Goal: Task Accomplishment & Management: Complete application form

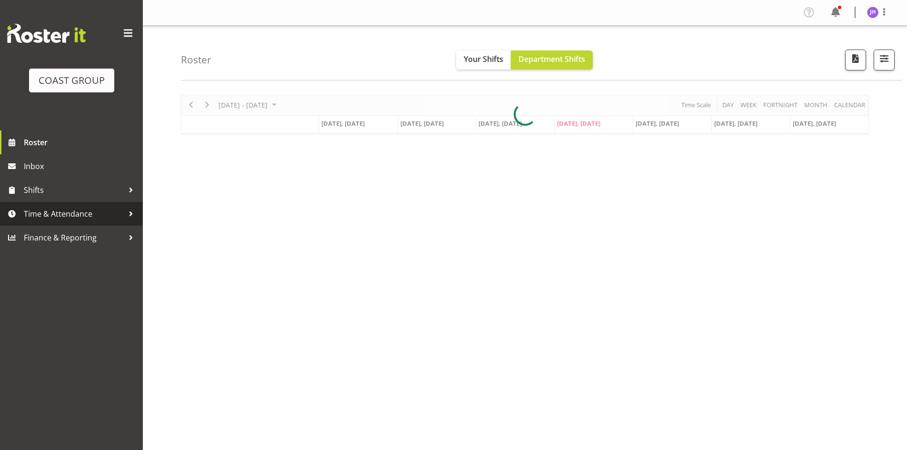
click at [62, 217] on span "Time & Attendance" at bounding box center [74, 214] width 100 height 14
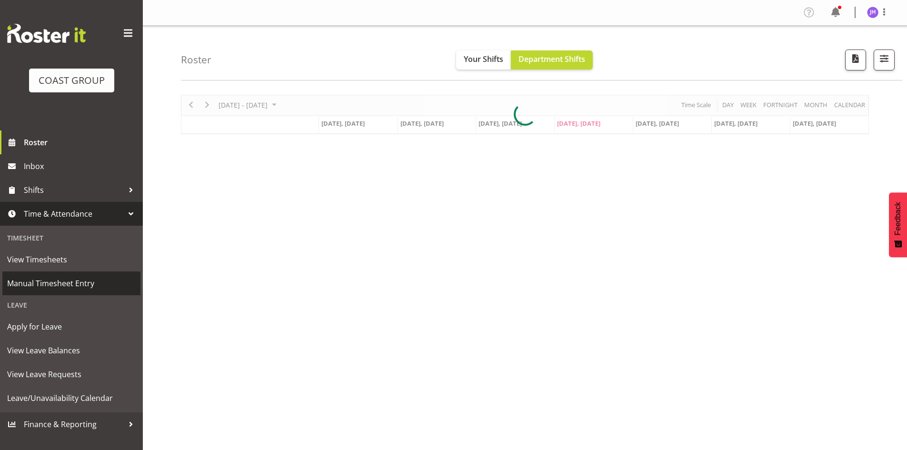
click at [76, 281] on span "Manual Timesheet Entry" at bounding box center [71, 283] width 129 height 14
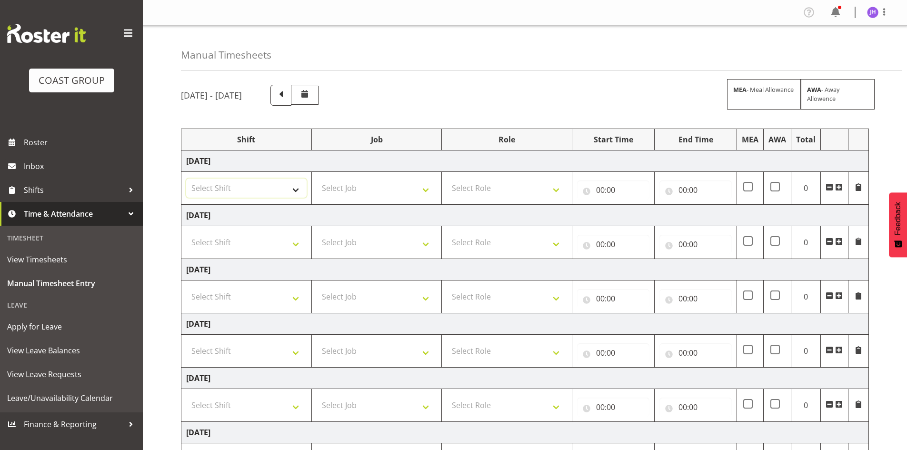
click at [267, 194] on select "Select Shift CHC SIGN ADMIN (LEAVE ALONE, DONT MAKE INACTIVE) DW CHC ARK WORK D…" at bounding box center [246, 187] width 120 height 19
select select "1512"
click at [186, 178] on select "Select Shift CHC SIGN ADMIN (LEAVE ALONE, DONT MAKE INACTIVE) DW CHC ARK WORK D…" at bounding box center [246, 187] width 120 height 19
click at [363, 193] on select "Select Job 1 Carlton Events 1 [PERSON_NAME][GEOGRAPHIC_DATA] 1 [PERSON_NAME][GE…" at bounding box center [377, 187] width 120 height 19
select select "624"
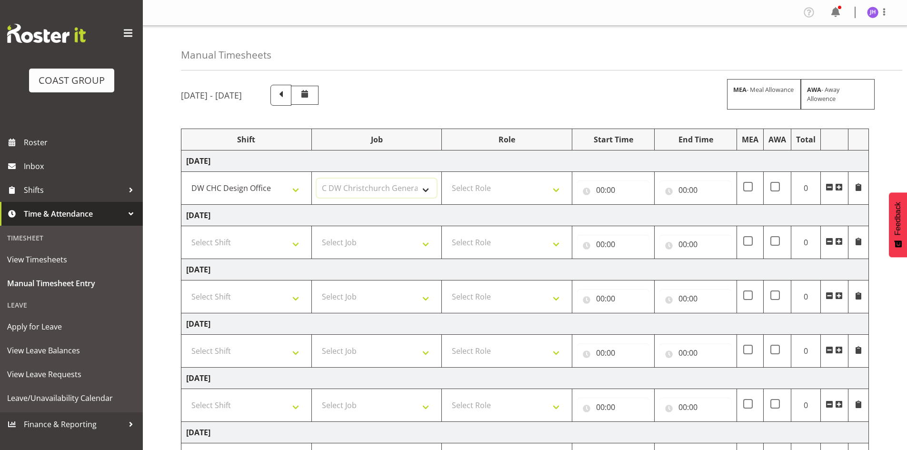
click at [317, 178] on select "Select Job 1 Carlton Events 1 [PERSON_NAME][GEOGRAPHIC_DATA] 1 [PERSON_NAME][GE…" at bounding box center [377, 187] width 120 height 19
click at [474, 193] on select "Select Role DESIGNER [PERSON_NAME]" at bounding box center [506, 187] width 120 height 19
select select "221"
click at [446, 178] on select "Select Role DESIGNER [PERSON_NAME]" at bounding box center [506, 187] width 120 height 19
click at [600, 188] on input "00:00" at bounding box center [613, 189] width 72 height 19
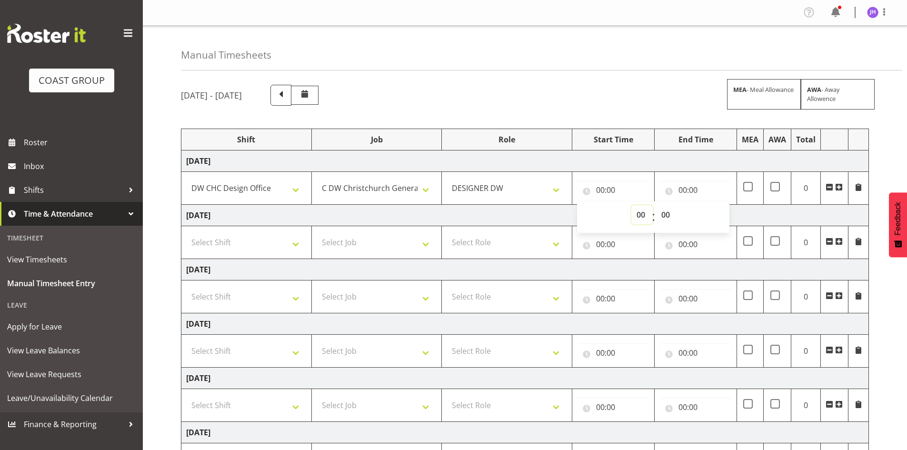
click at [645, 214] on select "00 01 02 03 04 05 06 07 08 09 10 11 12 13 14 15 16 17 18 19 20 21 22 23" at bounding box center [641, 214] width 21 height 19
select select "7"
click at [631, 205] on select "00 01 02 03 04 05 06 07 08 09 10 11 12 13 14 15 16 17 18 19 20 21 22 23" at bounding box center [641, 214] width 21 height 19
type input "07:00"
click at [665, 215] on select "00 01 02 03 04 05 06 07 08 09 10 11 12 13 14 15 16 17 18 19 20 21 22 23 24 25 2…" at bounding box center [666, 214] width 21 height 19
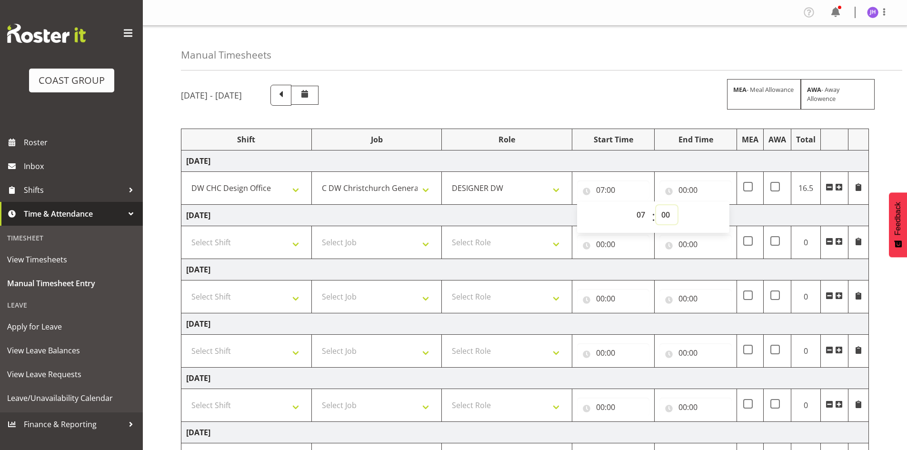
select select "15"
click at [656, 205] on select "00 01 02 03 04 05 06 07 08 09 10 11 12 13 14 15 16 17 18 19 20 21 22 23 24 25 2…" at bounding box center [666, 214] width 21 height 19
type input "07:15"
click at [681, 187] on input "00:00" at bounding box center [695, 189] width 72 height 19
click at [718, 211] on select "00 01 02 03 04 05 06 07 08 09 10 11 12 13 14 15 16 17 18 19 20 21 22 23" at bounding box center [724, 214] width 21 height 19
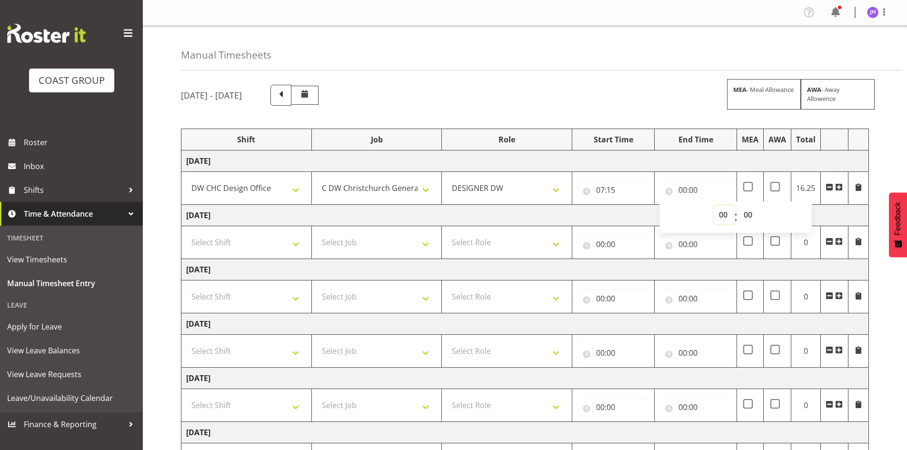
select select "16"
click at [714, 205] on select "00 01 02 03 04 05 06 07 08 09 10 11 12 13 14 15 16 17 18 19 20 21 22 23" at bounding box center [724, 214] width 21 height 19
type input "16:00"
click at [746, 213] on select "00 01 02 03 04 05 06 07 08 09 10 11 12 13 14 15 16 17 18 19 20 21 22 23 24 25 2…" at bounding box center [748, 214] width 21 height 19
select select "30"
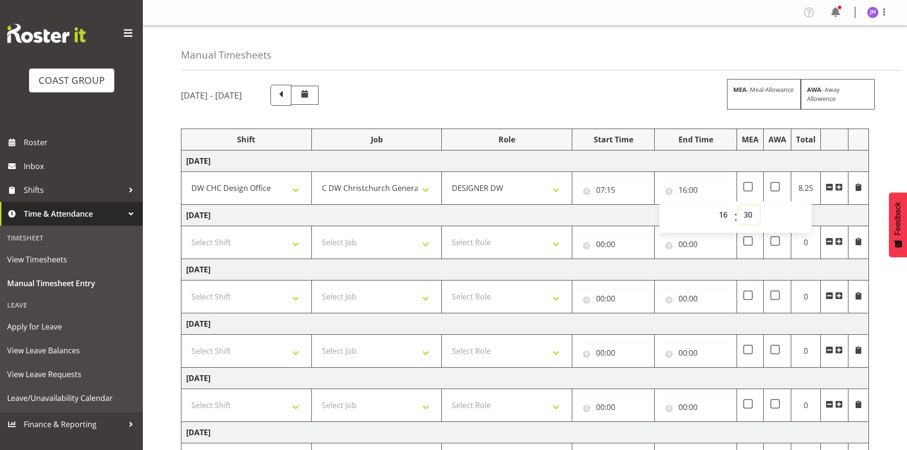
click at [738, 205] on select "00 01 02 03 04 05 06 07 08 09 10 11 12 13 14 15 16 17 18 19 20 21 22 23 24 25 2…" at bounding box center [748, 214] width 21 height 19
type input "16:30"
click at [861, 218] on td "[DATE]" at bounding box center [524, 215] width 687 height 21
click at [287, 246] on select "Select Shift CHC SIGN ADMIN (LEAVE ALONE, DONT MAKE INACTIVE) DW CHC ARK WORK D…" at bounding box center [246, 242] width 120 height 19
select select "1512"
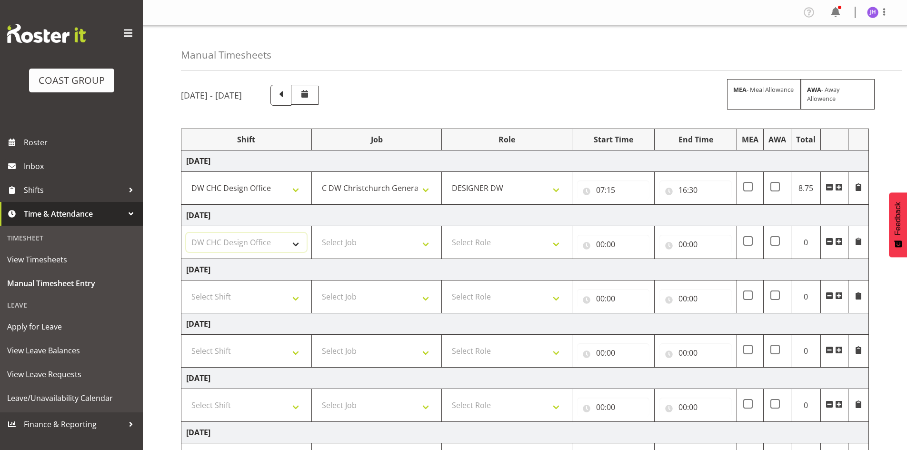
click at [186, 233] on select "Select Shift CHC SIGN ADMIN (LEAVE ALONE, DONT MAKE INACTIVE) DW CHC ARK WORK D…" at bounding box center [246, 242] width 120 height 19
click at [354, 233] on select "Select Job 1 Carlton Events 1 [PERSON_NAME][GEOGRAPHIC_DATA] 1 [PERSON_NAME][GE…" at bounding box center [377, 242] width 120 height 19
select select "624"
drag, startPoint x: 363, startPoint y: 233, endPoint x: 425, endPoint y: 233, distance: 61.9
click at [363, 233] on select "Select Job 1 Carlton Events 1 [PERSON_NAME][GEOGRAPHIC_DATA] 1 [PERSON_NAME][GE…" at bounding box center [377, 242] width 120 height 19
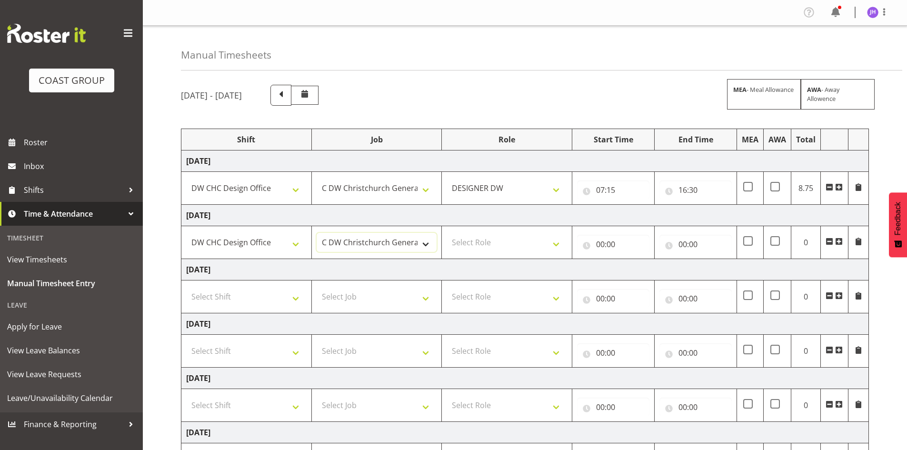
drag, startPoint x: 393, startPoint y: 241, endPoint x: 432, endPoint y: 242, distance: 39.0
click at [393, 241] on select "1 Carlton Events 1 [PERSON_NAME] 1 [PERSON_NAME][GEOGRAPHIC_DATA] 1 EHS WAREHOU…" at bounding box center [377, 242] width 120 height 19
click at [474, 246] on select "Select Role DESIGNER [PERSON_NAME]" at bounding box center [506, 242] width 120 height 19
select select "221"
click at [446, 233] on select "Select Role DESIGNER [PERSON_NAME]" at bounding box center [506, 242] width 120 height 19
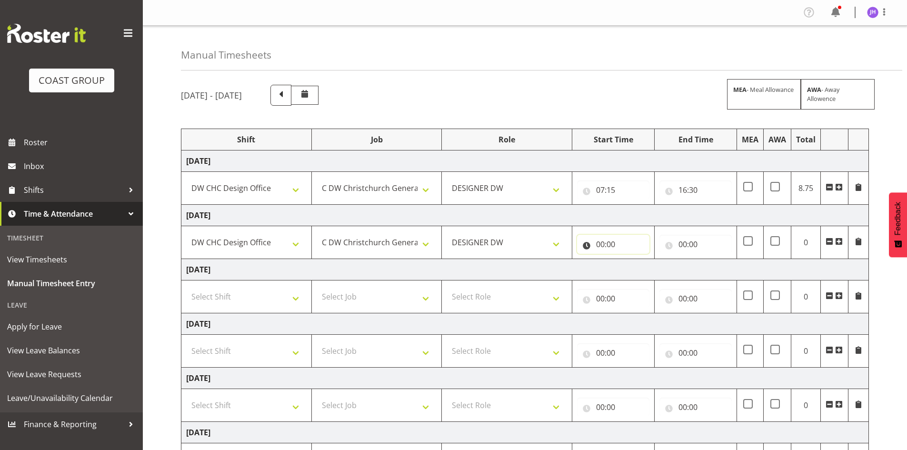
click at [598, 245] on input "00:00" at bounding box center [613, 244] width 72 height 19
click at [640, 271] on select "00 01 02 03 04 05 06 07 08 09 10 11 12 13 14 15 16 17 18 19 20 21 22 23" at bounding box center [641, 268] width 21 height 19
select select "7"
click at [631, 259] on select "00 01 02 03 04 05 06 07 08 09 10 11 12 13 14 15 16 17 18 19 20 21 22 23" at bounding box center [641, 268] width 21 height 19
type input "07:00"
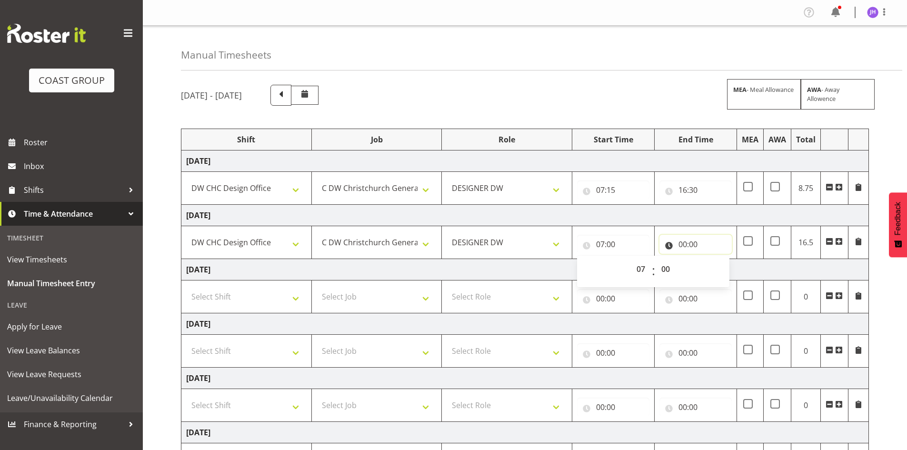
click at [686, 239] on input "00:00" at bounding box center [695, 244] width 72 height 19
click at [724, 267] on select "00 01 02 03 04 05 06 07 08 09 10 11 12 13 14 15 16 17 18 19 20 21 22 23" at bounding box center [724, 268] width 21 height 19
click at [611, 245] on input "07:00" at bounding box center [613, 244] width 72 height 19
click at [667, 269] on select "00 01 02 03 04 05 06 07 08 09 10 11 12 13 14 15 16 17 18 19 20 21 22 23 24 25 2…" at bounding box center [666, 268] width 21 height 19
click at [619, 192] on input "07:15" at bounding box center [613, 189] width 72 height 19
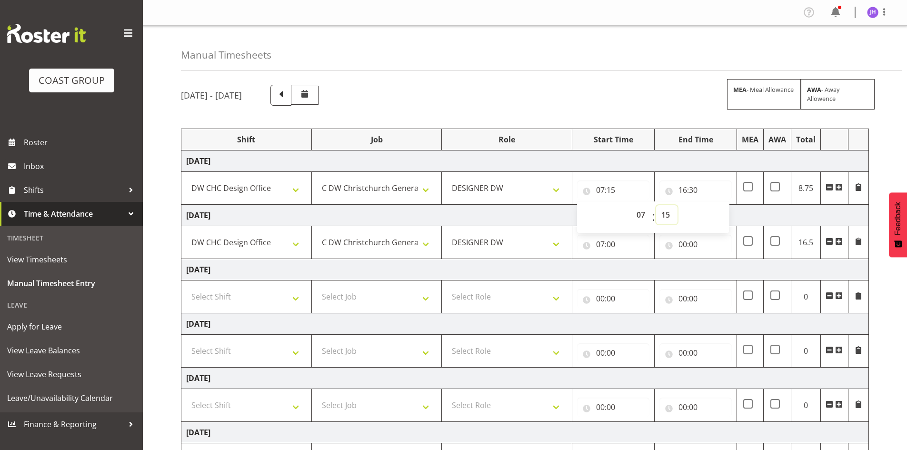
drag, startPoint x: 671, startPoint y: 214, endPoint x: 673, endPoint y: 208, distance: 6.5
click at [671, 214] on select "00 01 02 03 04 05 06 07 08 09 10 11 12 13 14 15 16 17 18 19 20 21 22 23 24 25 2…" at bounding box center [666, 214] width 21 height 19
select select "0"
click at [656, 205] on select "00 01 02 03 04 05 06 07 08 09 10 11 12 13 14 15 16 17 18 19 20 21 22 23 24 25 2…" at bounding box center [666, 214] width 21 height 19
type input "07:00"
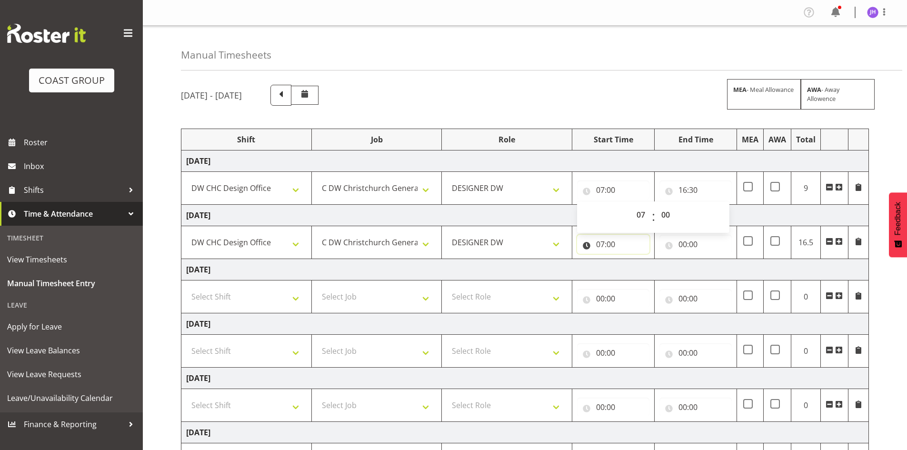
click at [611, 240] on input "07:00" at bounding box center [613, 244] width 72 height 19
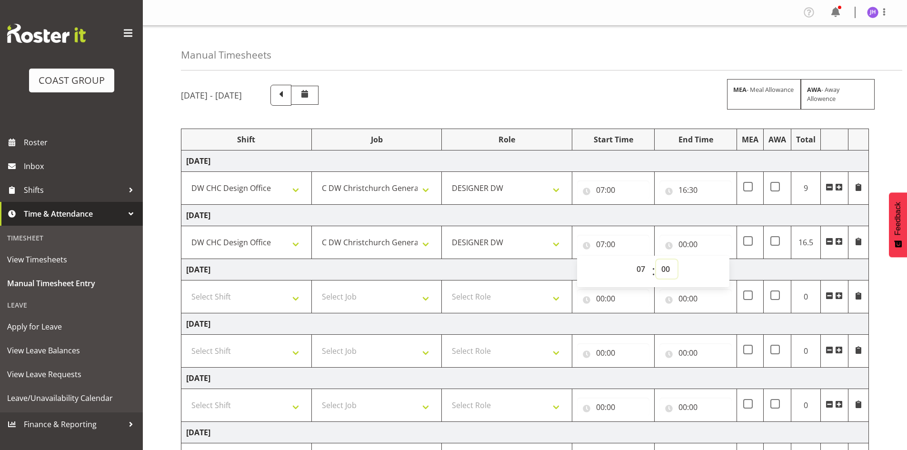
click at [666, 268] on select "00 01 02 03 04 05 06 07 08 09 10 11 12 13 14 15 16 17 18 19 20 21 22 23 24 25 2…" at bounding box center [666, 268] width 21 height 19
select select "15"
click at [656, 259] on select "00 01 02 03 04 05 06 07 08 09 10 11 12 13 14 15 16 17 18 19 20 21 22 23 24 25 2…" at bounding box center [666, 268] width 21 height 19
type input "07:15"
click at [688, 242] on input "00:00" at bounding box center [695, 244] width 72 height 19
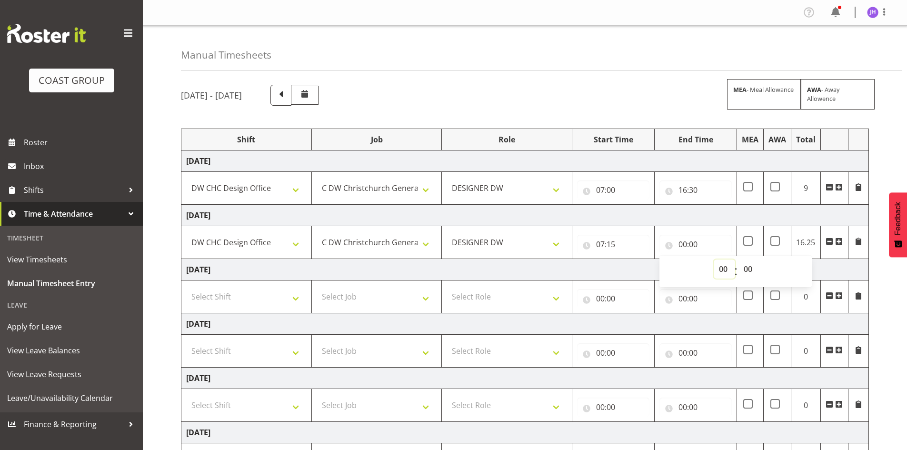
click at [732, 272] on select "00 01 02 03 04 05 06 07 08 09 10 11 12 13 14 15 16 17 18 19 20 21 22 23" at bounding box center [724, 268] width 21 height 19
select select "16"
click at [714, 259] on select "00 01 02 03 04 05 06 07 08 09 10 11 12 13 14 15 16 17 18 19 20 21 22 23" at bounding box center [724, 268] width 21 height 19
type input "16:00"
click at [756, 272] on select "00 01 02 03 04 05 06 07 08 09 10 11 12 13 14 15 16 17 18 19 20 21 22 23 24 25 2…" at bounding box center [748, 268] width 21 height 19
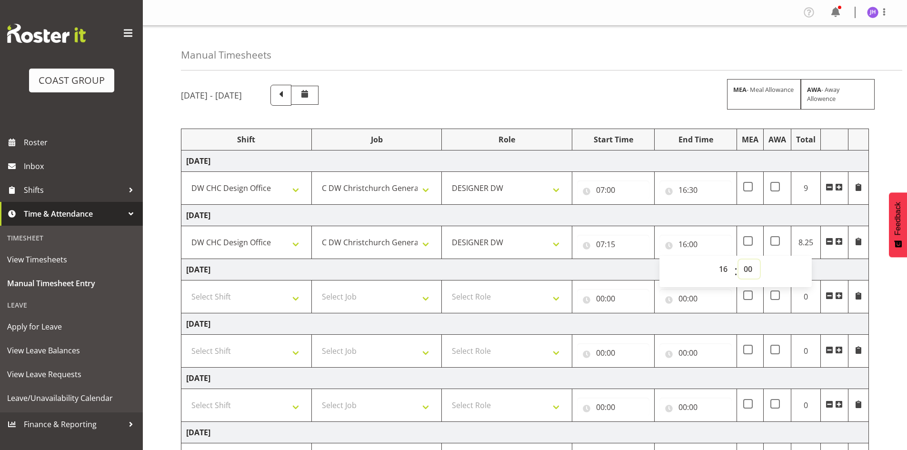
select select "30"
click at [738, 259] on select "00 01 02 03 04 05 06 07 08 09 10 11 12 13 14 15 16 17 18 19 20 21 22 23 24 25 2…" at bounding box center [748, 268] width 21 height 19
type input "16:30"
click at [811, 265] on div "00 01 02 03 04 05 06 07 08 09 10 11 12 13 14 15 16 17 18 19 20 21 22 23 : 00 01…" at bounding box center [735, 271] width 152 height 24
click at [567, 270] on td "[DATE]" at bounding box center [524, 269] width 687 height 21
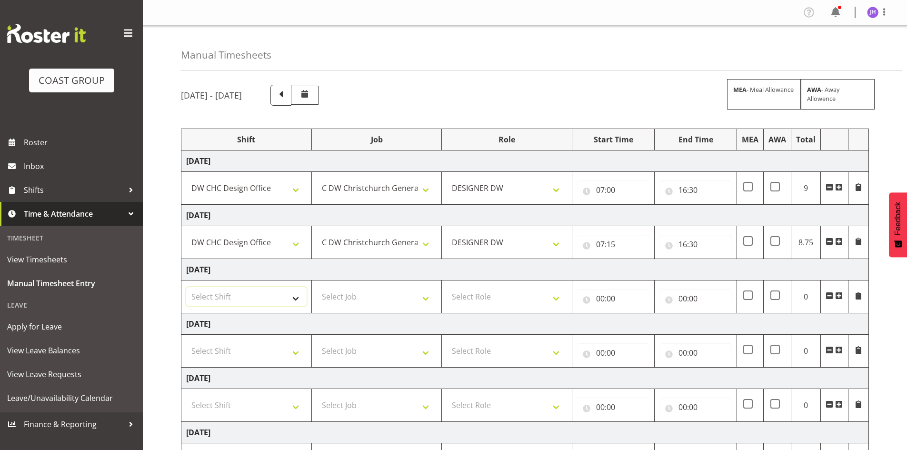
click at [266, 293] on select "Select Shift CHC SIGN ADMIN (LEAVE ALONE, DONT MAKE INACTIVE) DW CHC ARK WORK D…" at bounding box center [246, 296] width 120 height 19
select select "1512"
click at [186, 287] on select "Select Shift CHC SIGN ADMIN (LEAVE ALONE, DONT MAKE INACTIVE) DW CHC ARK WORK D…" at bounding box center [246, 296] width 120 height 19
click at [371, 307] on td "Select Job 1 Carlton Events 1 [PERSON_NAME][GEOGRAPHIC_DATA] 1 [PERSON_NAME][GE…" at bounding box center [376, 296] width 130 height 33
click at [372, 301] on select "Select Job 1 Carlton Events 1 [PERSON_NAME][GEOGRAPHIC_DATA] 1 [PERSON_NAME][GE…" at bounding box center [377, 296] width 120 height 19
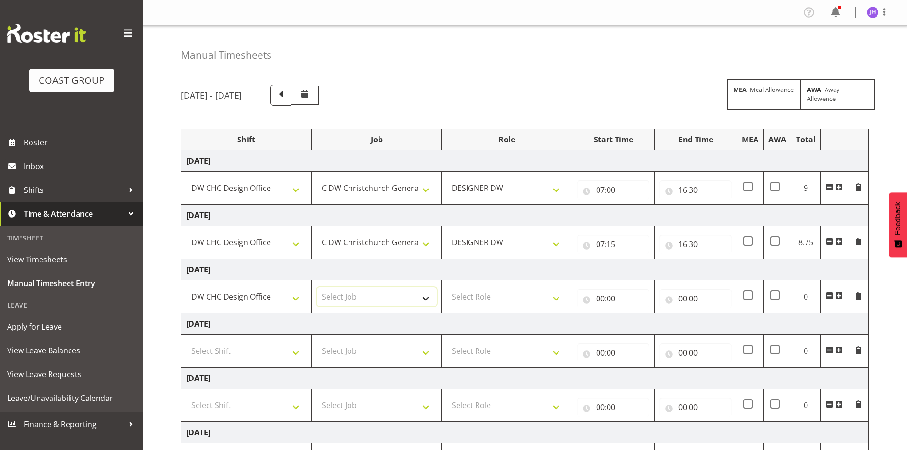
select select "624"
click at [317, 287] on select "Select Job 1 Carlton Events 1 [PERSON_NAME][GEOGRAPHIC_DATA] 1 [PERSON_NAME][GE…" at bounding box center [377, 296] width 120 height 19
click at [466, 294] on select "Select Role DESIGNER [PERSON_NAME]" at bounding box center [506, 296] width 120 height 19
select select "221"
click at [446, 287] on select "Select Role DESIGNER [PERSON_NAME]" at bounding box center [506, 296] width 120 height 19
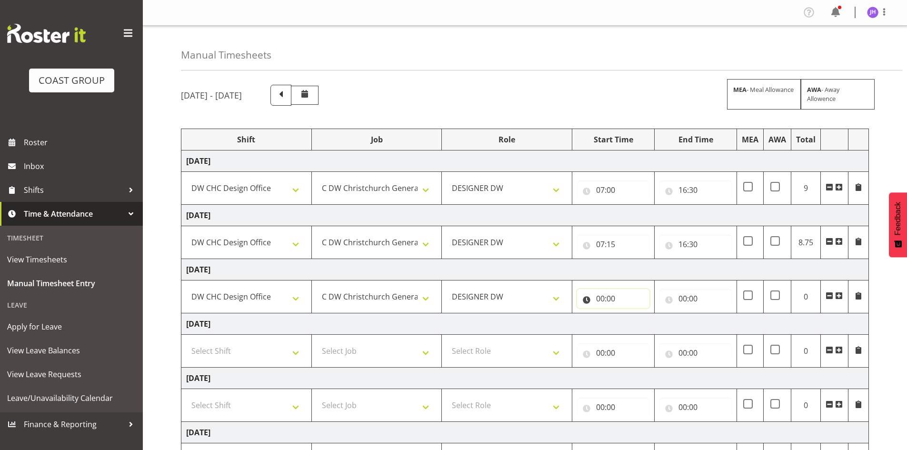
click at [604, 300] on input "00:00" at bounding box center [613, 298] width 72 height 19
click at [642, 324] on select "00 01 02 03 04 05 06 07 08 09 10 11 12 13 14 15 16 17 18 19 20 21 22 23" at bounding box center [641, 323] width 21 height 19
select select "7"
click at [631, 314] on select "00 01 02 03 04 05 06 07 08 09 10 11 12 13 14 15 16 17 18 19 20 21 22 23" at bounding box center [641, 323] width 21 height 19
type input "07:00"
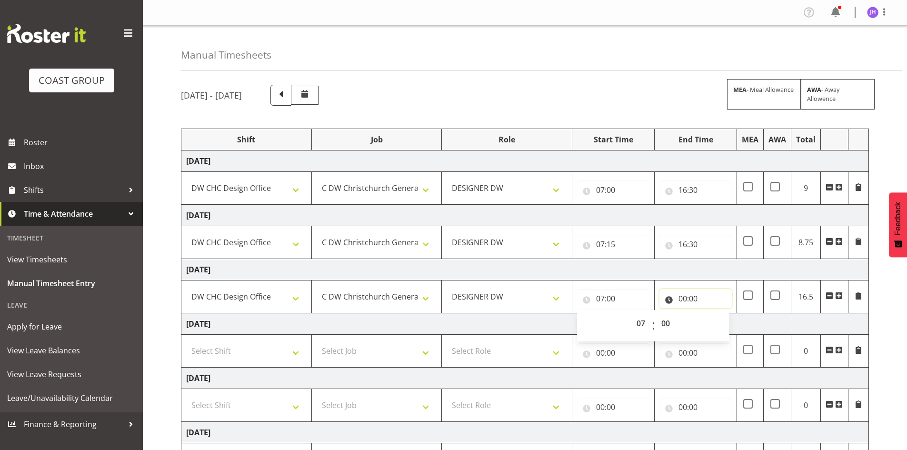
click at [686, 297] on input "00:00" at bounding box center [695, 298] width 72 height 19
drag, startPoint x: 725, startPoint y: 324, endPoint x: 731, endPoint y: 314, distance: 11.9
click at [725, 324] on select "00 01 02 03 04 05 06 07 08 09 10 11 12 13 14 15 16 17 18 19 20 21 22 23" at bounding box center [724, 323] width 21 height 19
select select "16"
click at [714, 314] on select "00 01 02 03 04 05 06 07 08 09 10 11 12 13 14 15 16 17 18 19 20 21 22 23" at bounding box center [724, 323] width 21 height 19
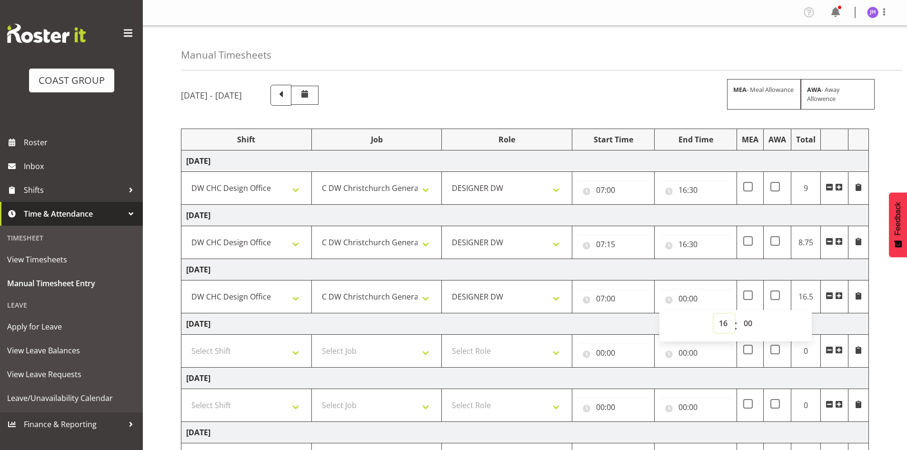
type input "16:00"
click at [748, 321] on select "00 01 02 03 04 05 06 07 08 09 10 11 12 13 14 15 16 17 18 19 20 21 22 23 24 25 2…" at bounding box center [748, 323] width 21 height 19
select select "30"
click at [738, 314] on select "00 01 02 03 04 05 06 07 08 09 10 11 12 13 14 15 16 17 18 19 20 21 22 23 24 25 2…" at bounding box center [748, 323] width 21 height 19
type input "16:30"
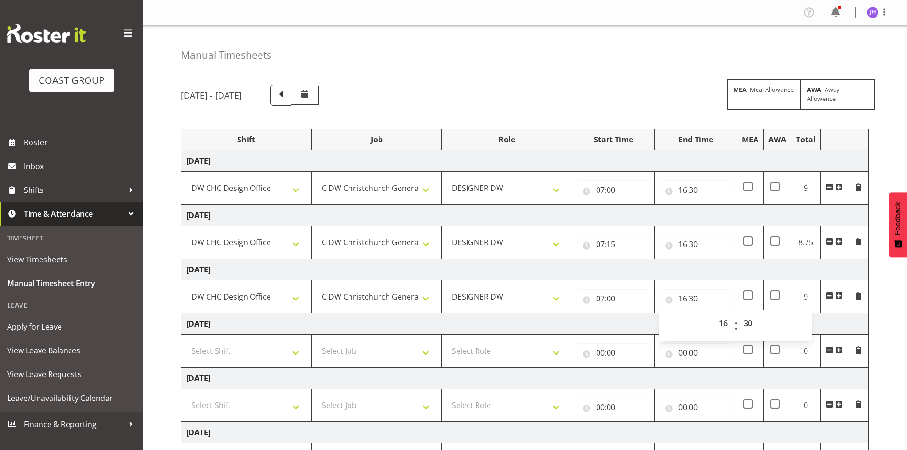
click at [740, 277] on td "[DATE]" at bounding box center [524, 269] width 687 height 21
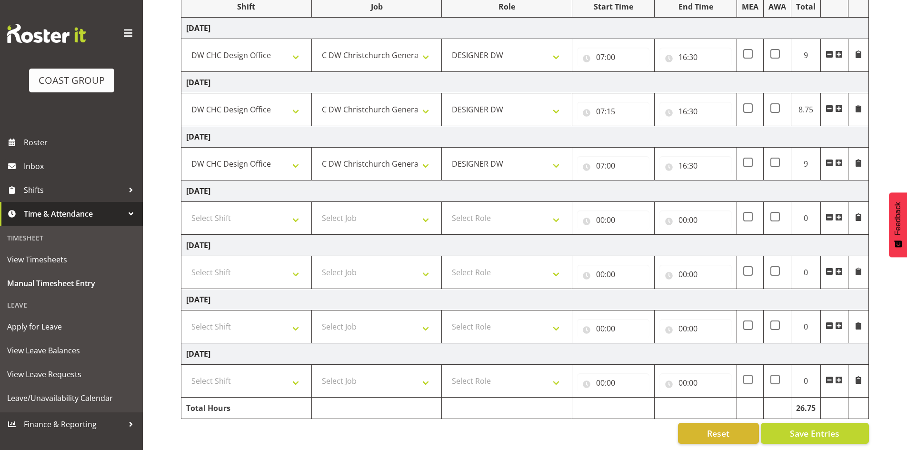
scroll to position [141, 0]
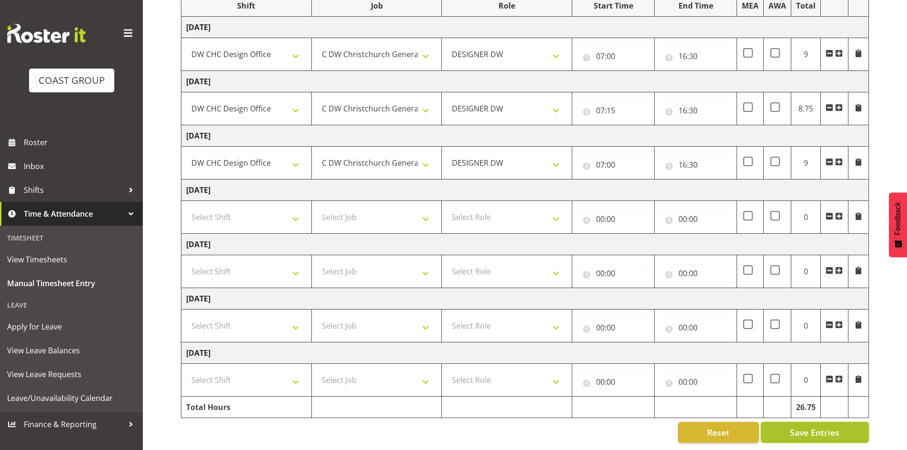
click at [783, 422] on button "Save Entries" at bounding box center [815, 432] width 108 height 21
